Goal: Information Seeking & Learning: Learn about a topic

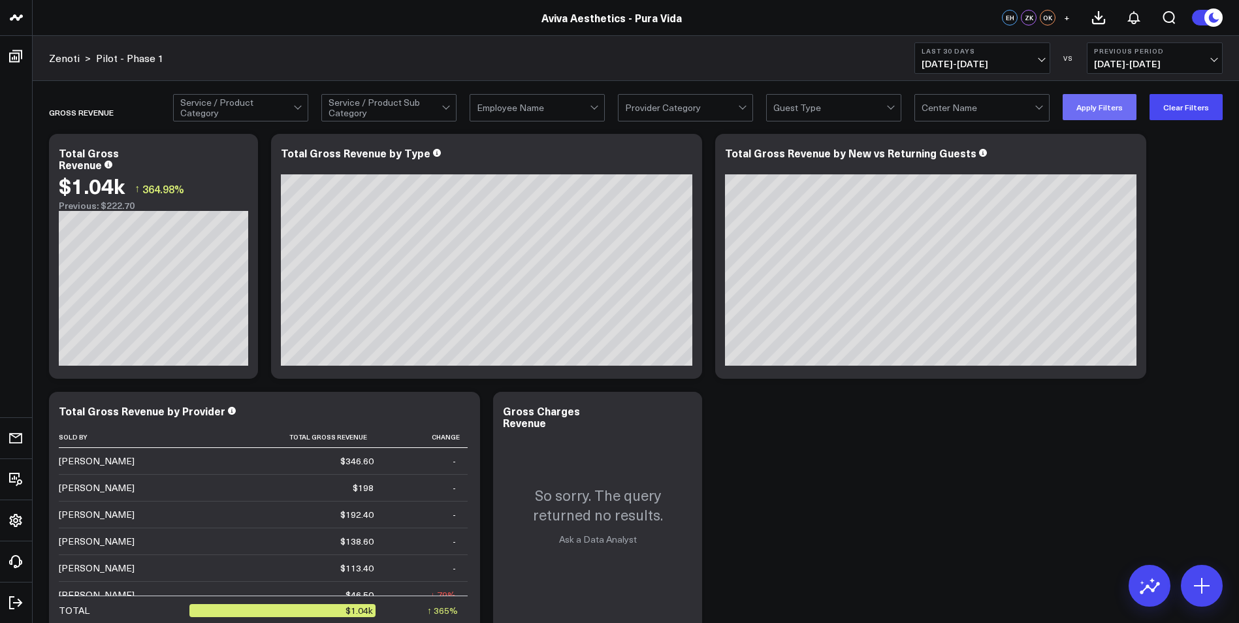
click at [820, 114] on button "Apply Filters" at bounding box center [1099, 107] width 74 height 26
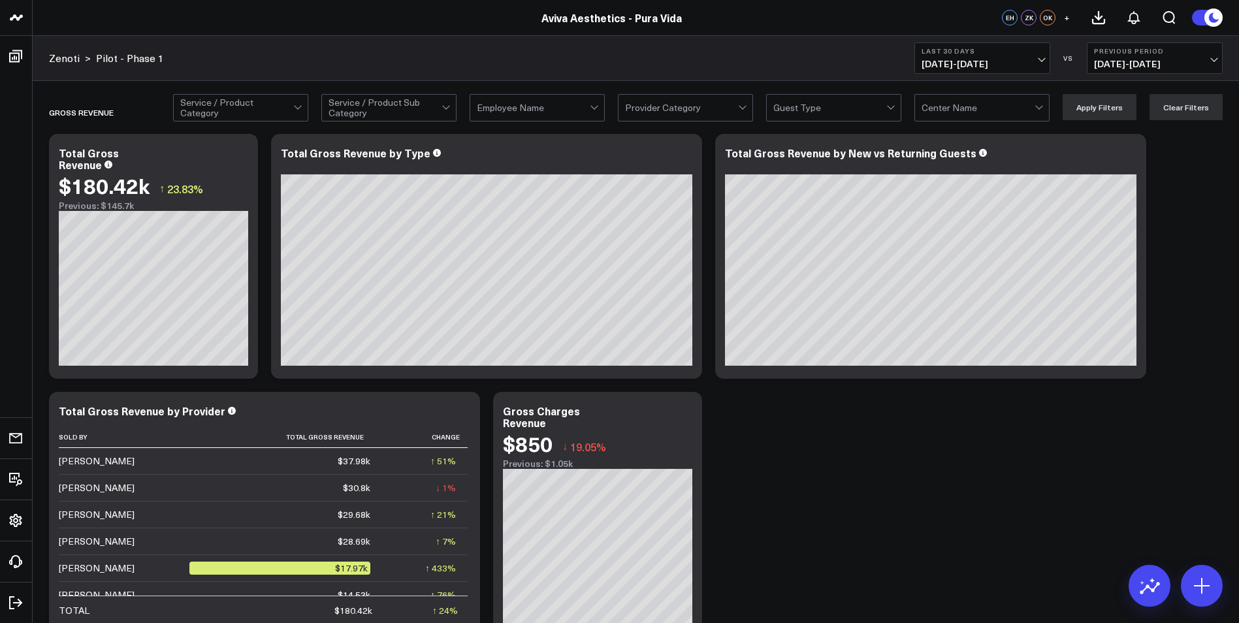
click at [820, 18] on span "+" at bounding box center [1067, 17] width 6 height 9
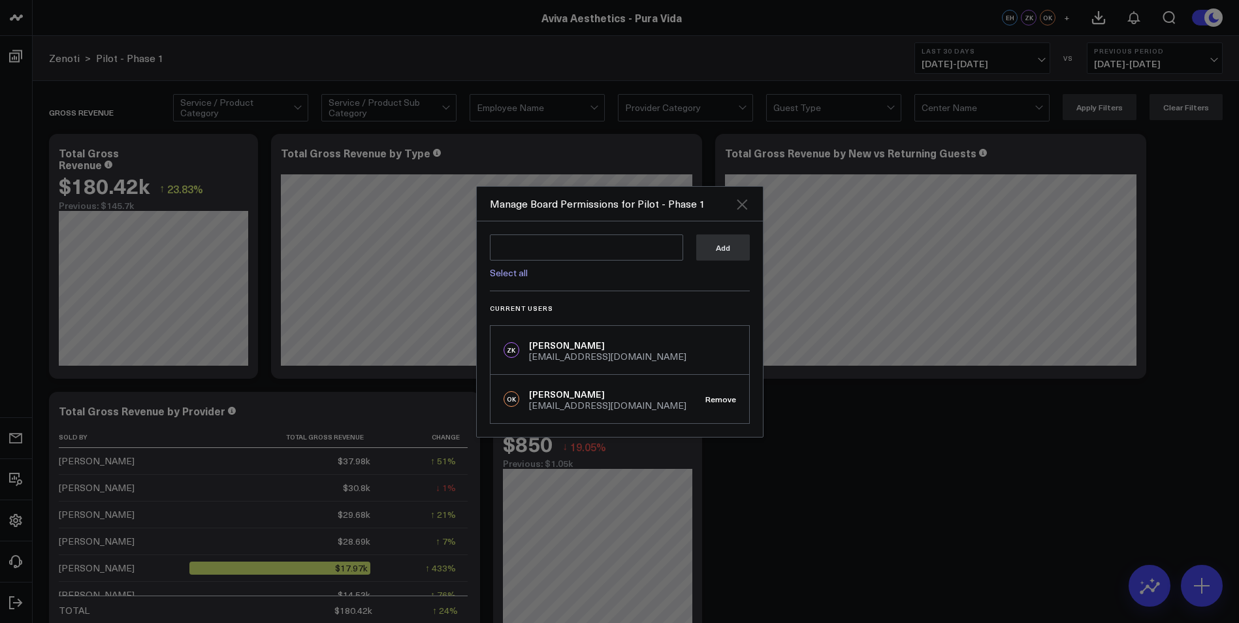
click at [740, 200] on icon "Close" at bounding box center [742, 205] width 16 height 16
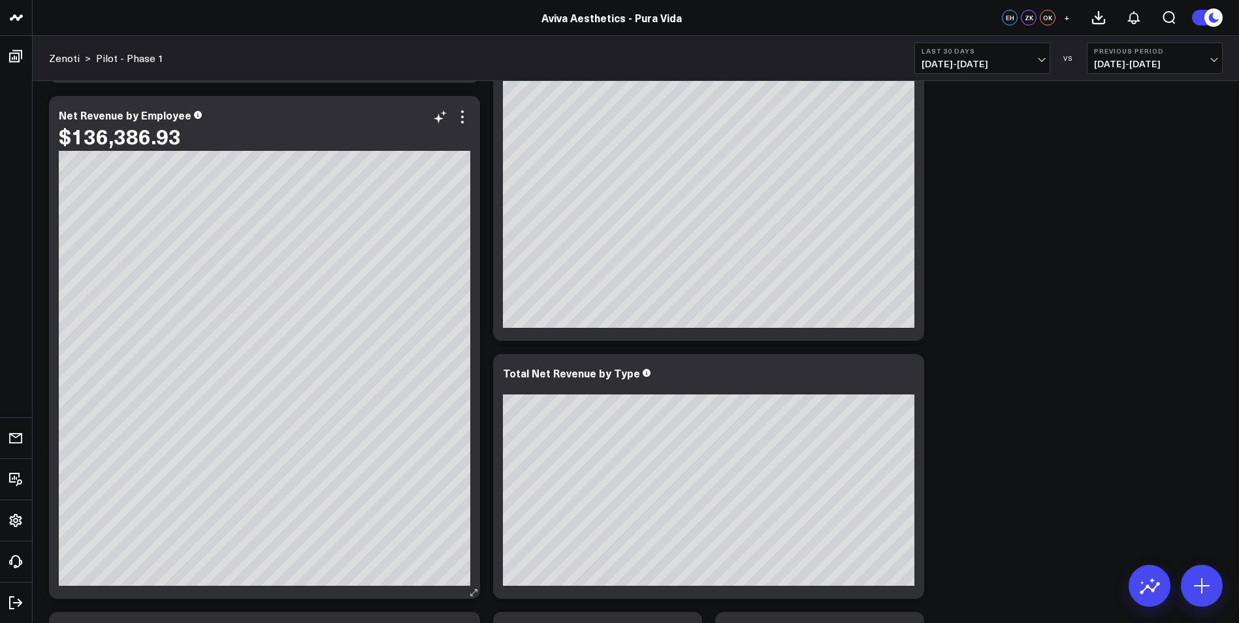
scroll to position [1084, 0]
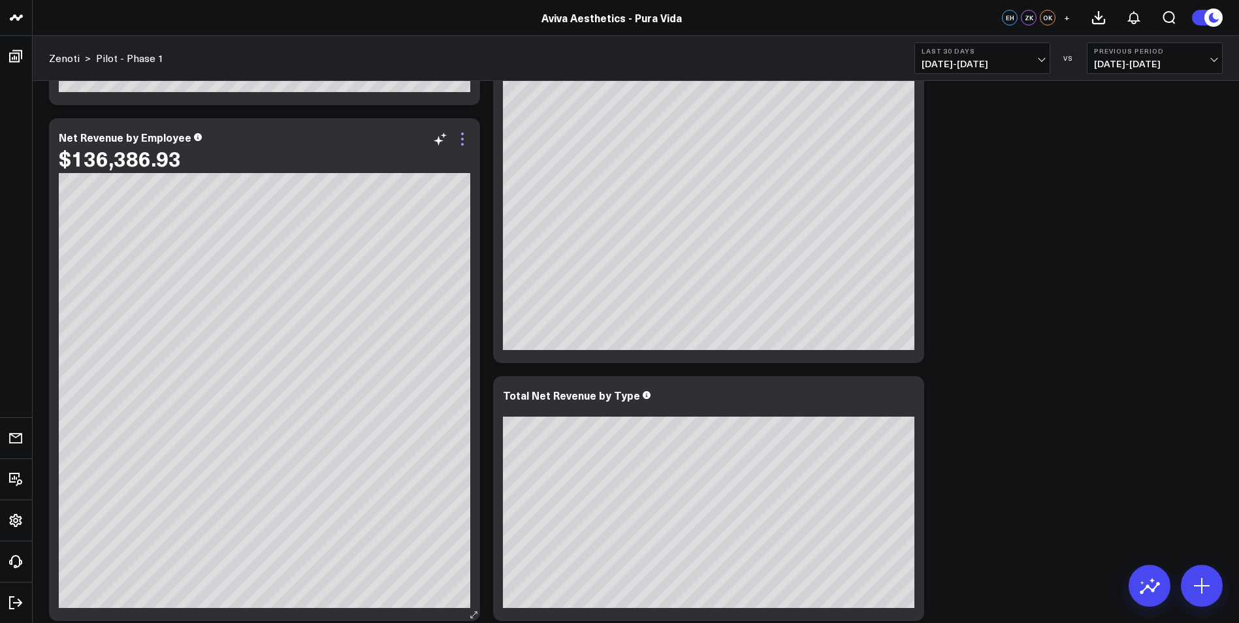
click at [460, 140] on icon at bounding box center [462, 139] width 16 height 16
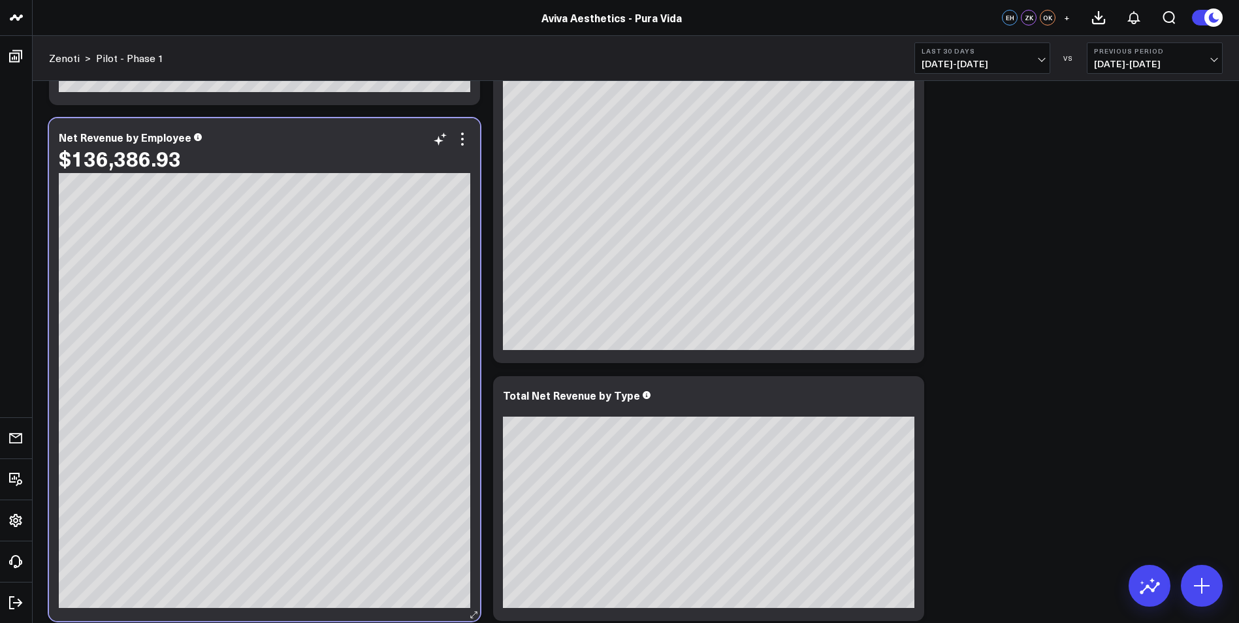
click at [315, 144] on div "Net Revenue by Employee $136,386.93" at bounding box center [264, 152] width 411 height 42
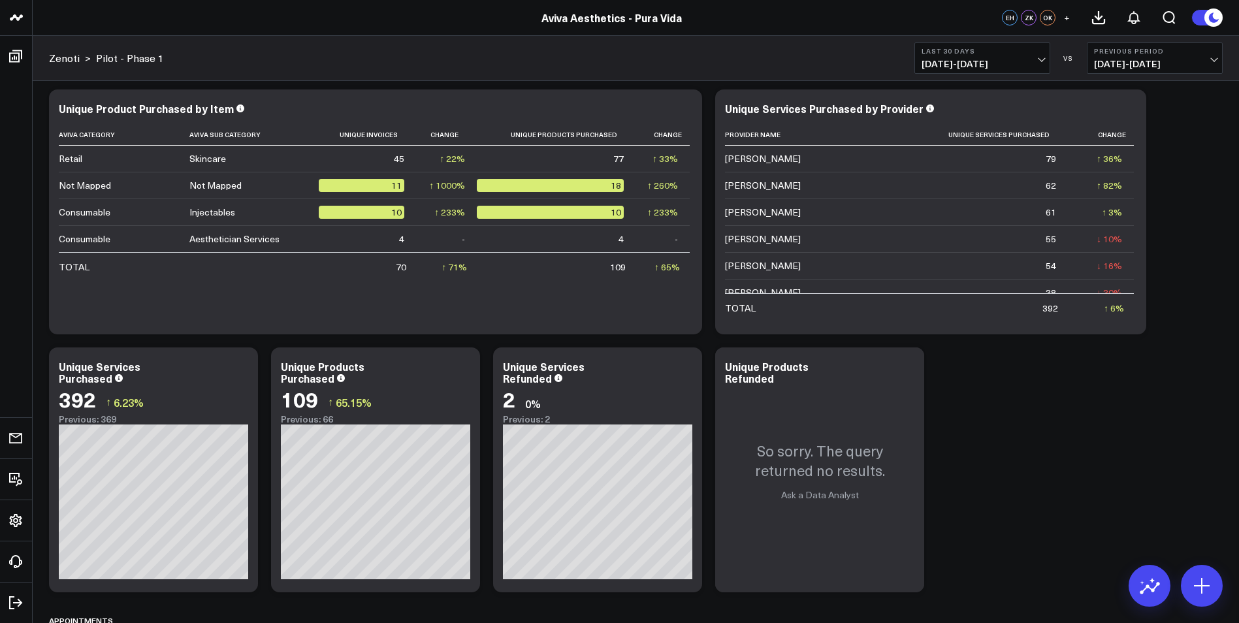
scroll to position [2651, 0]
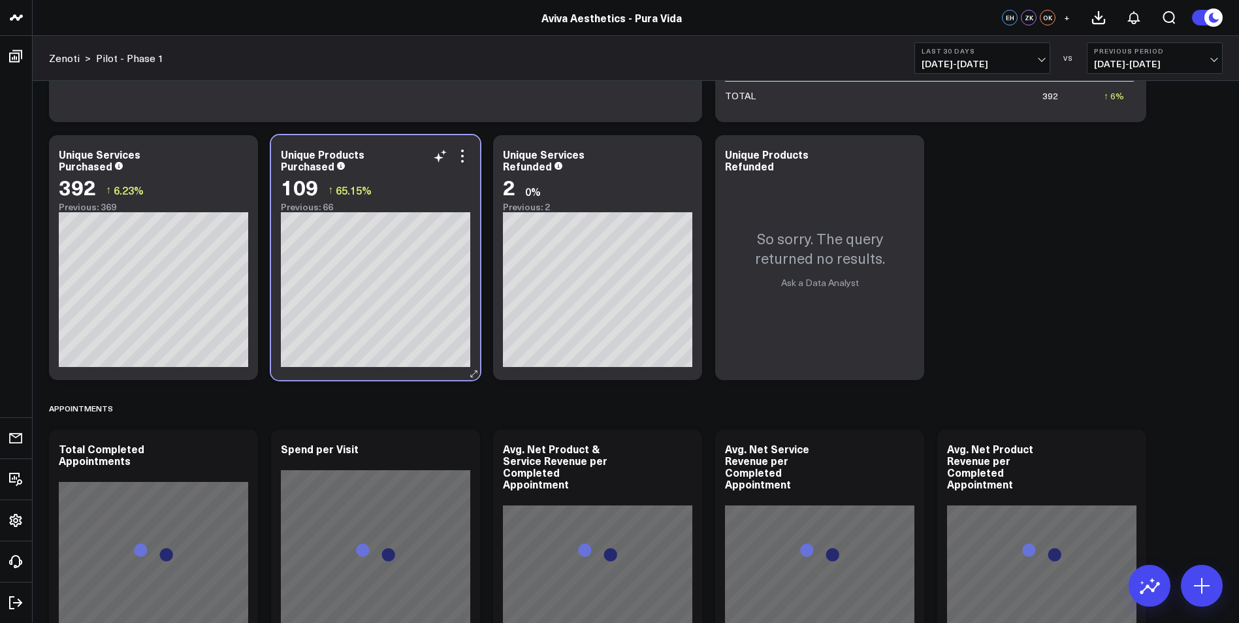
click at [390, 147] on div "Unique Products Purchased 109 ↑ 65.15% Previous: 66" at bounding box center [375, 257] width 209 height 245
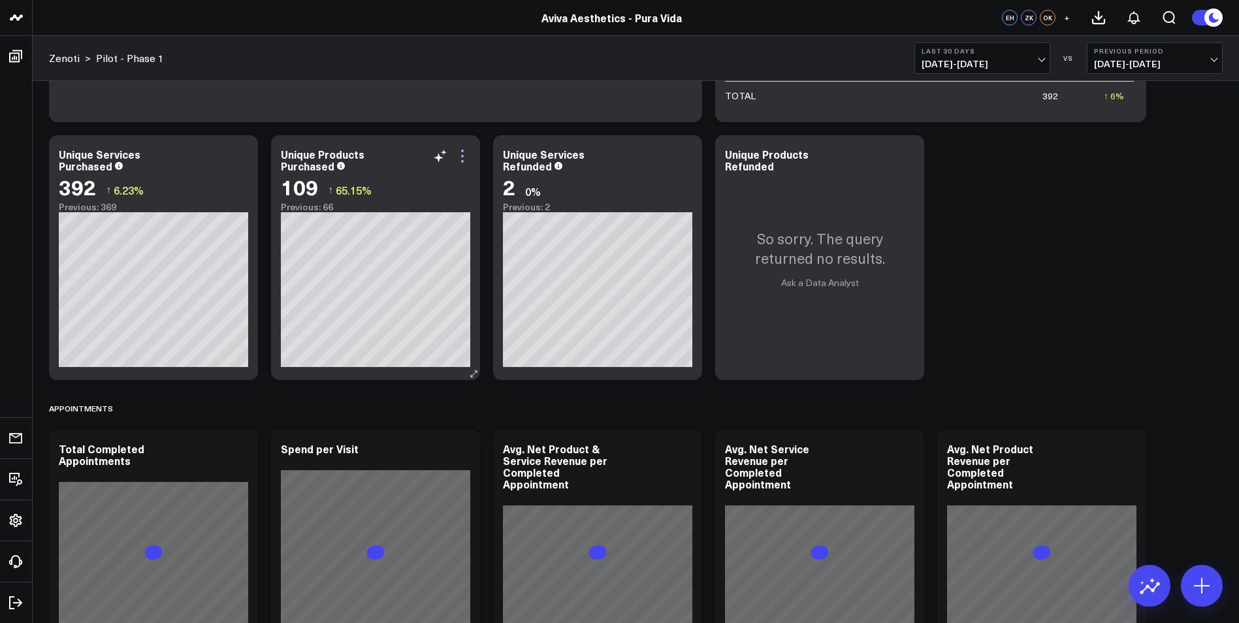
click at [463, 157] on icon at bounding box center [462, 156] width 16 height 16
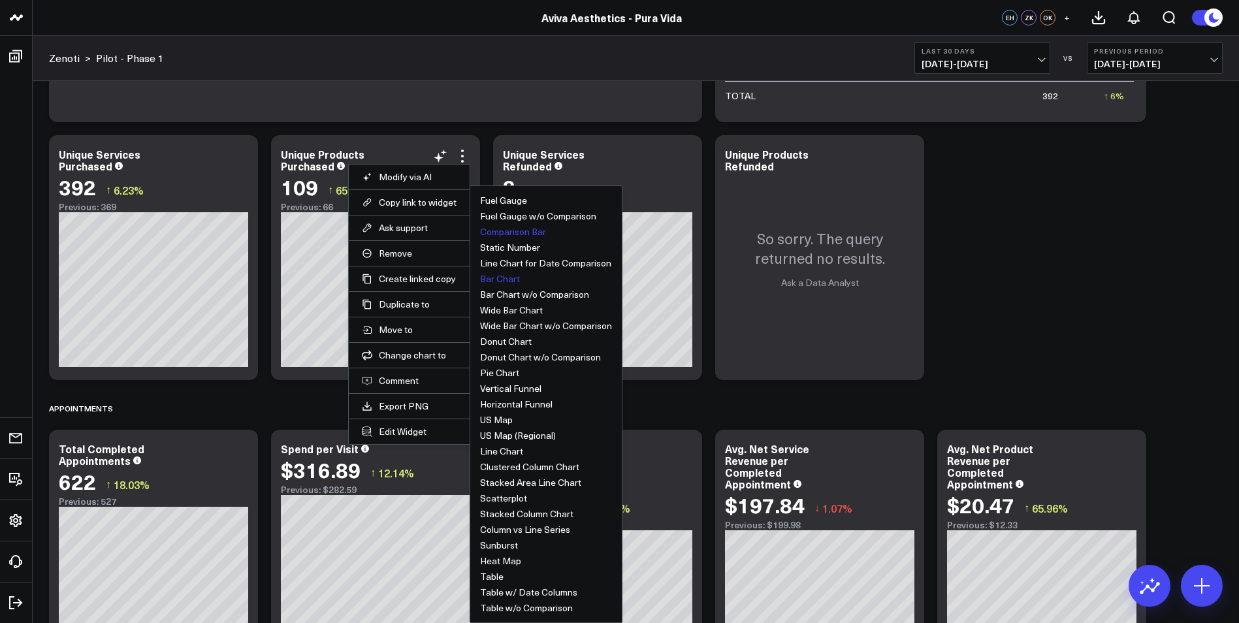
click at [506, 277] on button "Bar Chart" at bounding box center [500, 278] width 40 height 9
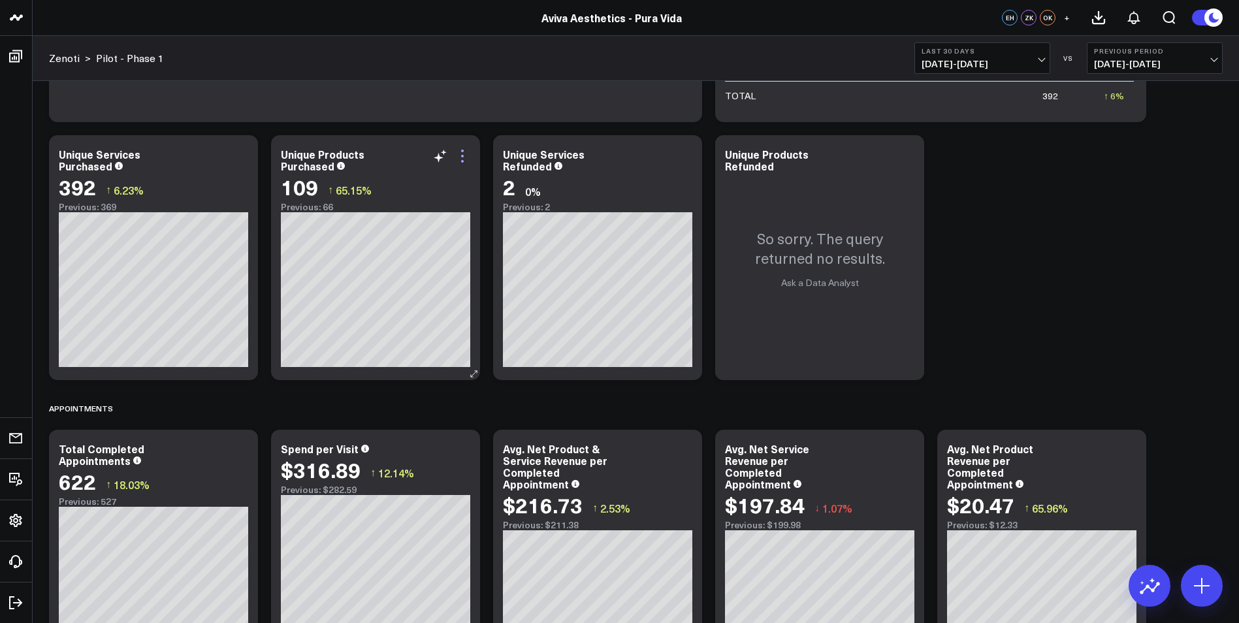
click at [462, 154] on icon at bounding box center [462, 156] width 16 height 16
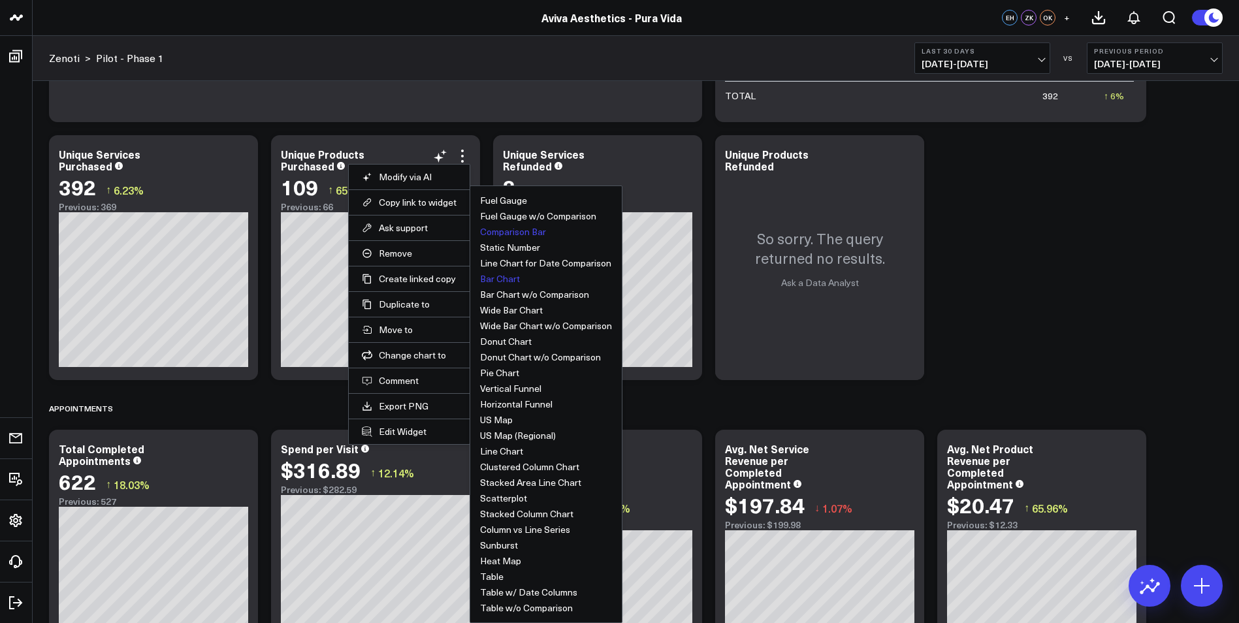
click at [507, 230] on button "Comparison Bar" at bounding box center [513, 231] width 66 height 9
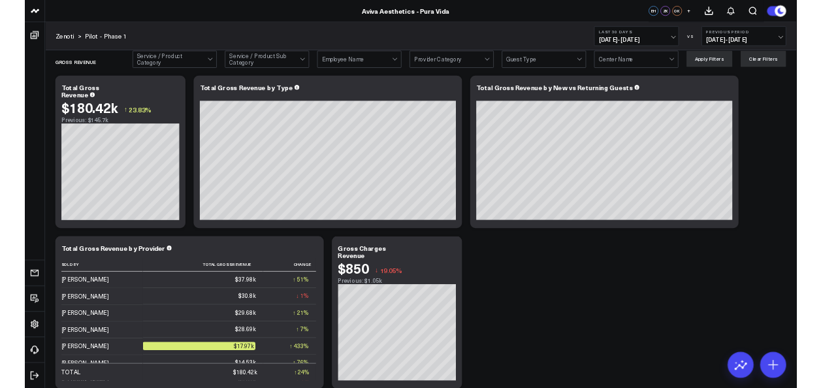
scroll to position [0, 0]
